Goal: Register for event/course

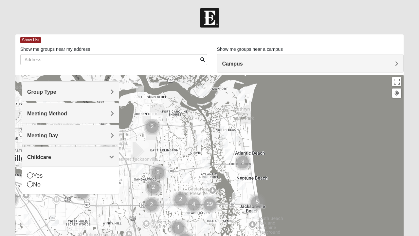
click at [108, 90] on h4 "Group Type" at bounding box center [70, 92] width 87 height 6
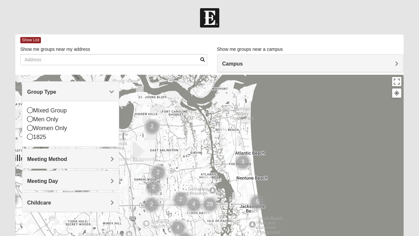
click at [110, 155] on div "Meeting Method" at bounding box center [70, 158] width 97 height 19
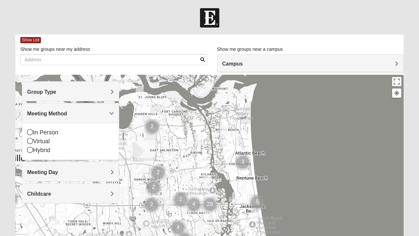
click at [58, 169] on span "Meeting Day" at bounding box center [42, 172] width 31 height 6
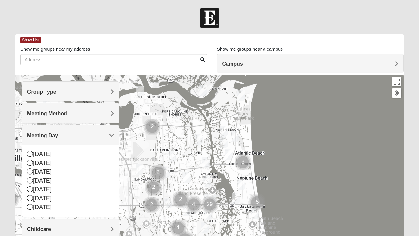
click at [106, 90] on h4 "Group Type" at bounding box center [70, 92] width 87 height 6
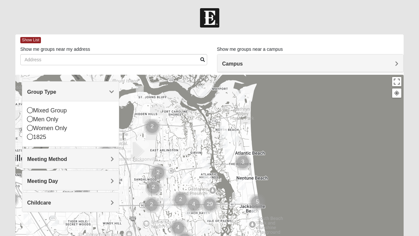
click at [31, 130] on icon at bounding box center [30, 128] width 6 height 6
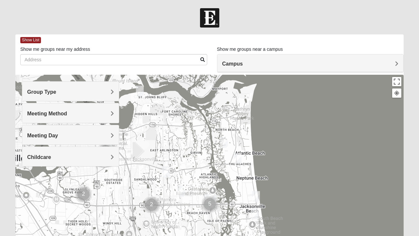
click at [33, 125] on div "Meeting Day" at bounding box center [70, 134] width 97 height 19
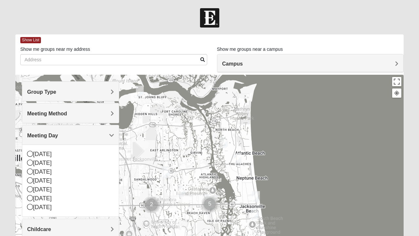
click at [104, 114] on h4 "Meeting Method" at bounding box center [70, 113] width 87 height 6
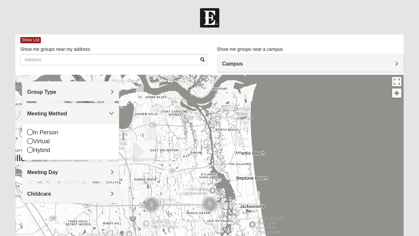
click at [31, 128] on div "In Person" at bounding box center [70, 132] width 87 height 9
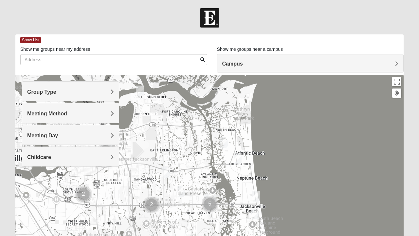
click at [108, 131] on div "Meeting Day" at bounding box center [70, 134] width 97 height 19
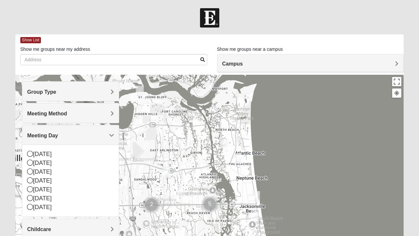
click at [35, 179] on div "Wednesday" at bounding box center [70, 180] width 87 height 9
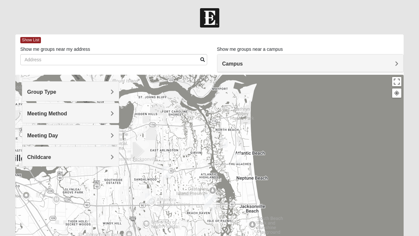
click at [108, 157] on h4 "Childcare" at bounding box center [70, 157] width 87 height 6
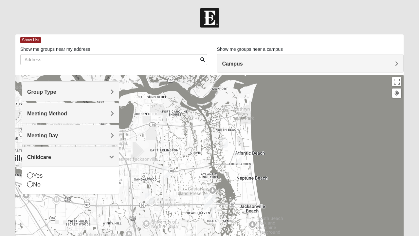
click at [29, 184] on icon at bounding box center [30, 184] width 6 height 6
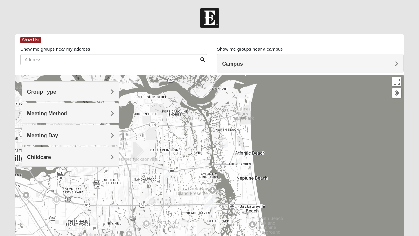
click at [152, 195] on img "Womens Campanella/Harnek 32246" at bounding box center [148, 198] width 13 height 16
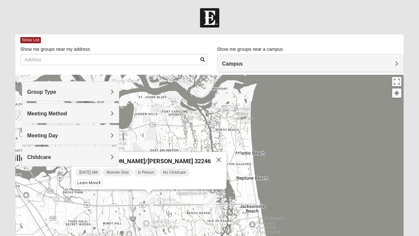
click at [56, 90] on span "Group Type" at bounding box center [41, 92] width 29 height 6
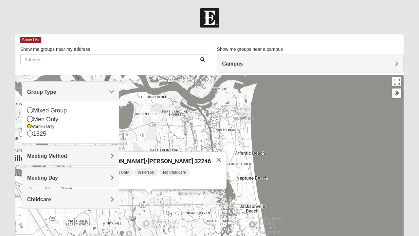
click at [148, 205] on img "Womens Campanella/Harnek 32246" at bounding box center [148, 198] width 13 height 16
click at [211, 157] on button "Close" at bounding box center [219, 160] width 16 height 16
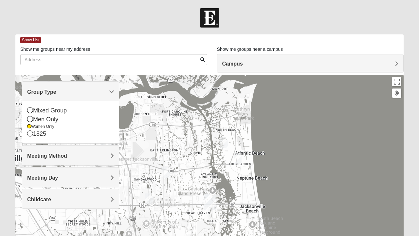
click at [148, 195] on img "Womens Campanella/Harnek 32246" at bounding box center [148, 198] width 13 height 16
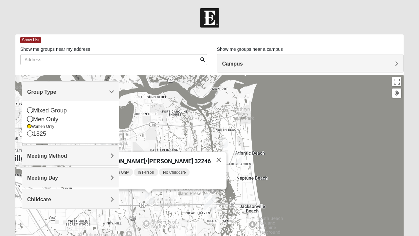
click at [168, 181] on div "Wednesday AM Women Only In Person No Childcare Learn More" at bounding box center [150, 179] width 151 height 22
click at [225, 140] on img "Womens Gatch 32233" at bounding box center [223, 142] width 13 height 16
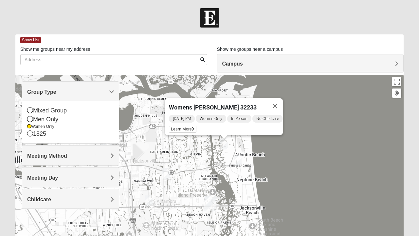
click at [181, 126] on span "Learn More" at bounding box center [183, 129] width 28 height 7
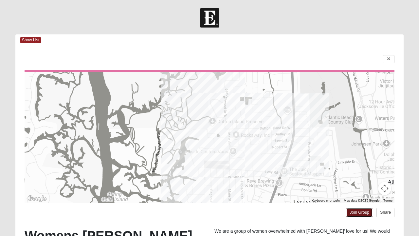
click at [360, 211] on link "Join Group" at bounding box center [359, 212] width 26 height 9
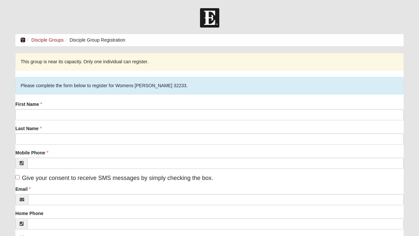
click at [23, 41] on icon at bounding box center [22, 40] width 5 height 5
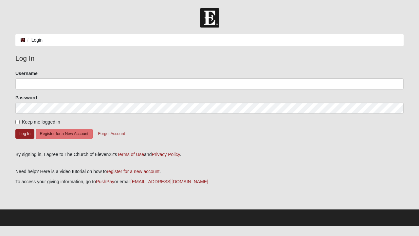
click at [25, 40] on icon at bounding box center [22, 40] width 5 height 5
click at [209, 213] on footer at bounding box center [209, 217] width 419 height 17
click at [29, 214] on footer at bounding box center [209, 217] width 419 height 17
click at [146, 197] on div "Need help? Here is a video tutorial on how to register for a new account . To a…" at bounding box center [209, 181] width 388 height 47
click at [18, 13] on div at bounding box center [209, 17] width 419 height 19
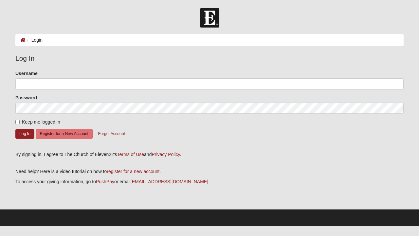
click at [211, 221] on footer at bounding box center [209, 217] width 419 height 17
click at [41, 42] on li "Login" at bounding box center [34, 40] width 17 height 7
click at [23, 136] on button "Log In" at bounding box center [24, 133] width 19 height 9
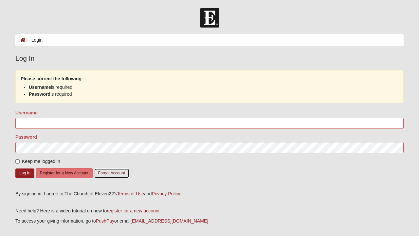
click at [106, 175] on button "Forgot Account" at bounding box center [111, 173] width 35 height 10
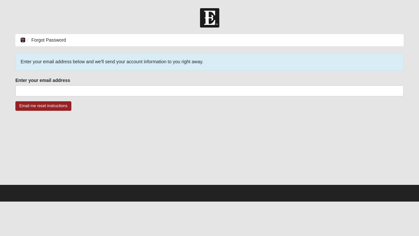
click at [22, 39] on icon at bounding box center [22, 40] width 5 height 5
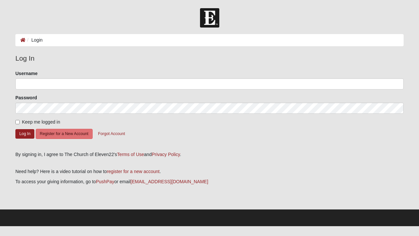
click at [28, 218] on footer at bounding box center [209, 217] width 419 height 17
click at [24, 220] on footer at bounding box center [209, 217] width 419 height 17
click at [219, 208] on div "Log In Please correct the following: Username Password Keep me logged in Log In…" at bounding box center [209, 131] width 398 height 156
click at [23, 41] on icon at bounding box center [22, 40] width 5 height 5
click at [22, 40] on icon at bounding box center [22, 40] width 5 height 5
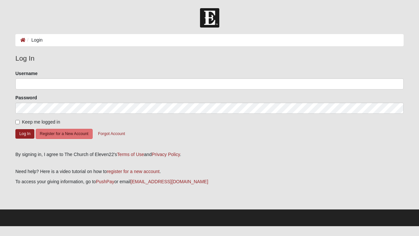
click at [207, 18] on img at bounding box center [209, 17] width 19 height 19
click at [8, 221] on footer at bounding box center [209, 217] width 419 height 17
click at [13, 225] on footer at bounding box center [209, 217] width 419 height 17
click at [211, 13] on img at bounding box center [209, 17] width 19 height 19
click at [211, 18] on img at bounding box center [209, 17] width 19 height 19
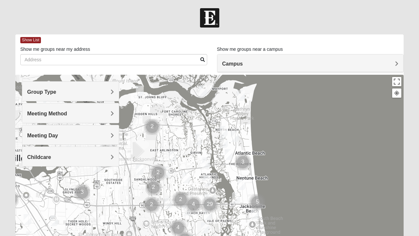
click at [199, 140] on img "Mens Fuller 32225" at bounding box center [198, 139] width 13 height 16
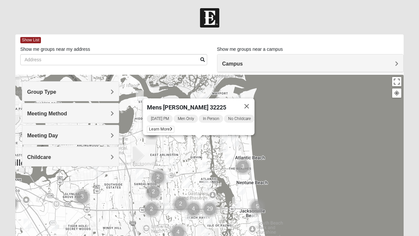
click at [170, 127] on icon at bounding box center [171, 129] width 3 height 4
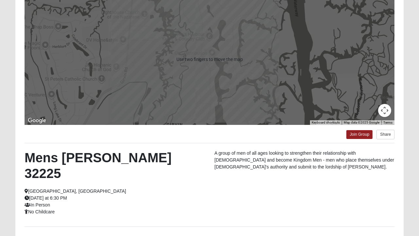
scroll to position [79, 0]
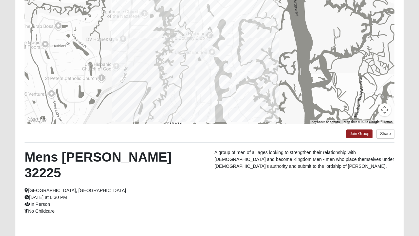
click at [315, 79] on div at bounding box center [210, 58] width 370 height 131
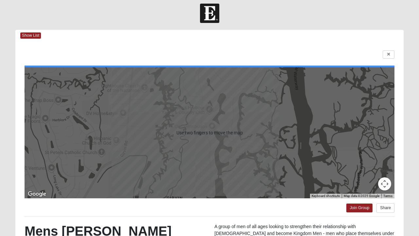
scroll to position [2, 0]
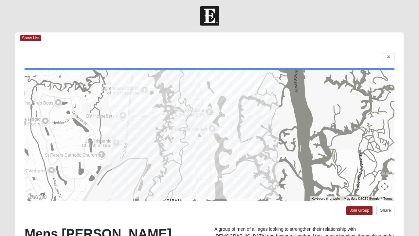
click at [35, 39] on span "Show List" at bounding box center [30, 38] width 21 height 6
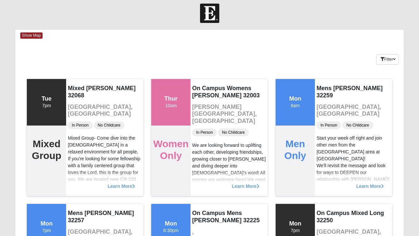
scroll to position [0, 0]
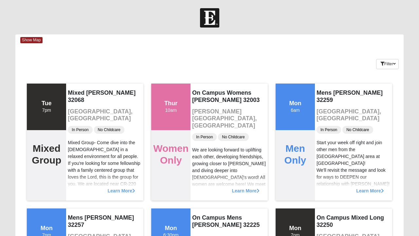
click at [31, 41] on span "Show Map" at bounding box center [31, 40] width 22 height 6
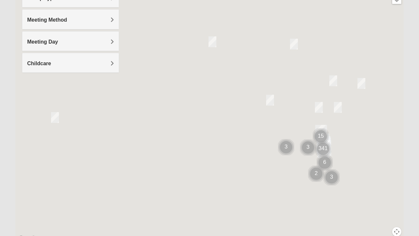
scroll to position [94, 0]
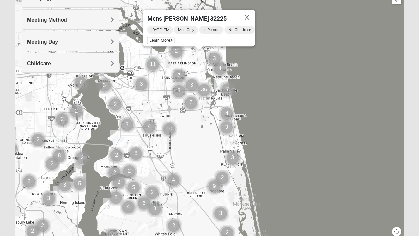
click at [255, 15] on button "Close" at bounding box center [247, 17] width 16 height 16
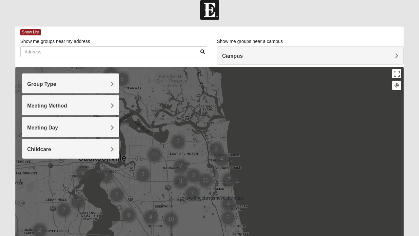
scroll to position [8, 0]
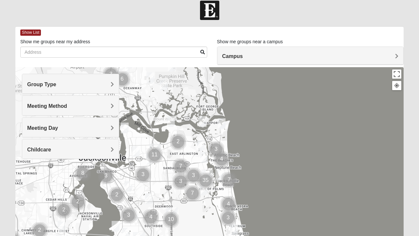
click at [116, 84] on div "Group Type" at bounding box center [70, 83] width 97 height 19
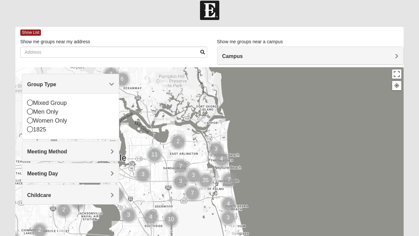
click at [34, 121] on div "Women Only" at bounding box center [70, 120] width 87 height 9
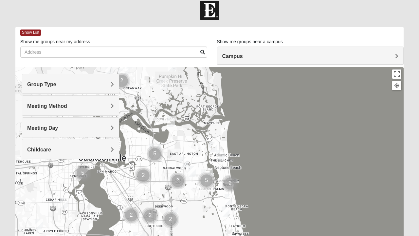
click at [67, 105] on span "Meeting Method" at bounding box center [47, 106] width 40 height 6
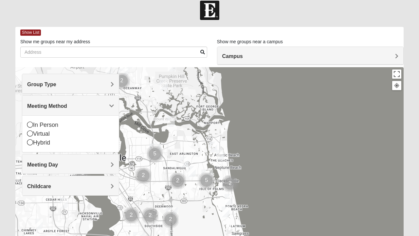
click at [34, 125] on div "In Person" at bounding box center [70, 125] width 87 height 9
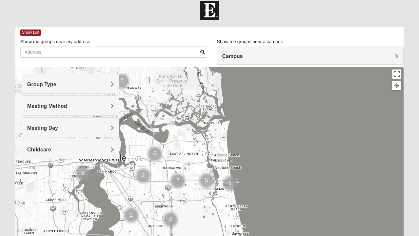
click at [51, 151] on span "Childcare" at bounding box center [39, 150] width 24 height 6
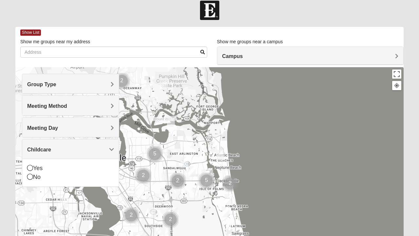
click at [31, 168] on icon at bounding box center [30, 168] width 6 height 6
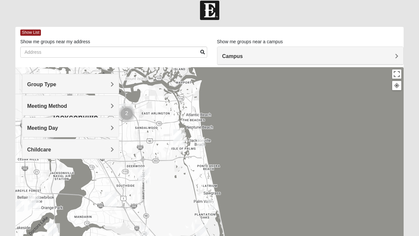
click at [182, 138] on img "San Pablo" at bounding box center [179, 136] width 17 height 21
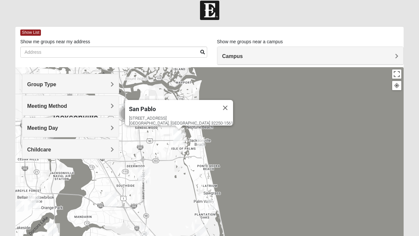
click at [183, 151] on div "San Pablo 14286 Beach Blvd Jacksonville, FL 32250-1561" at bounding box center [209, 198] width 388 height 262
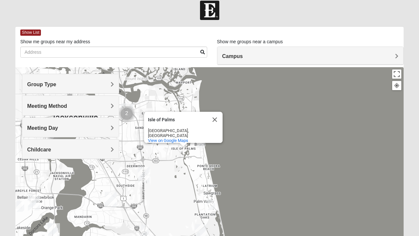
click at [205, 104] on div "Isle of Palms Isle of Palms Jacksonville, FL View on Google Maps" at bounding box center [209, 198] width 388 height 262
click at [219, 120] on button "Close" at bounding box center [215, 120] width 16 height 16
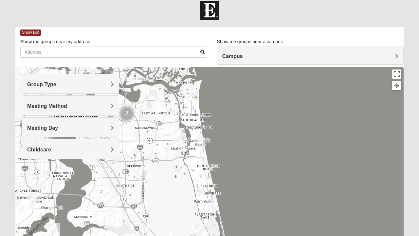
click at [201, 141] on img "Womens Harnek/Holterman 32250" at bounding box center [200, 142] width 13 height 16
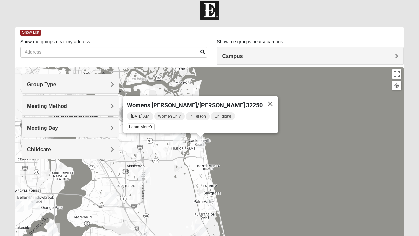
click at [155, 125] on span "Learn More" at bounding box center [141, 126] width 28 height 7
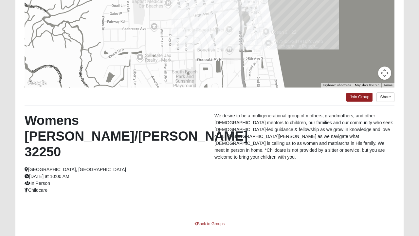
scroll to position [116, 0]
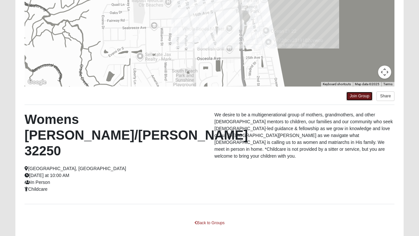
click at [363, 96] on link "Join Group" at bounding box center [359, 96] width 26 height 9
